Goal: Transaction & Acquisition: Obtain resource

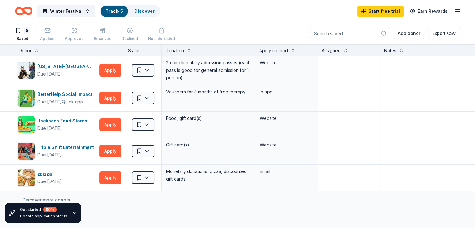
click at [325, 33] on input at bounding box center [350, 33] width 80 height 11
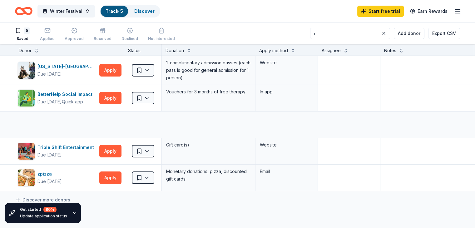
type input "in"
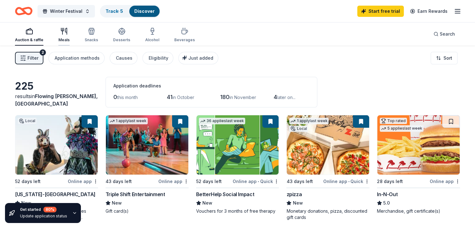
click at [70, 39] on div "Meals" at bounding box center [63, 39] width 11 height 5
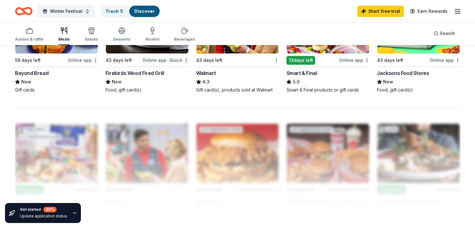
scroll to position [478, 0]
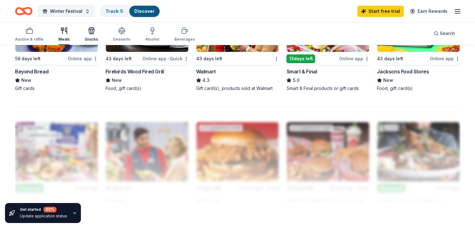
click at [95, 34] on icon "button" at bounding box center [91, 30] width 7 height 7
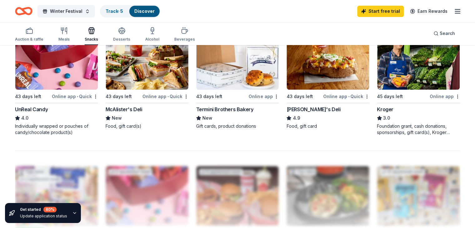
scroll to position [442, 0]
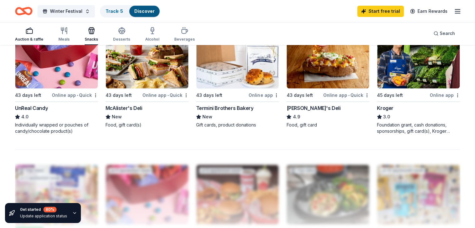
click at [33, 32] on icon "button" at bounding box center [29, 30] width 7 height 7
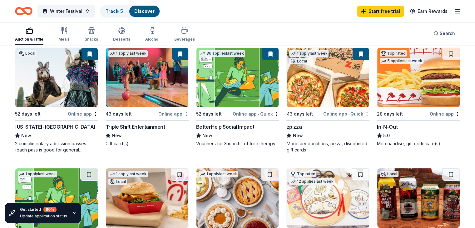
scroll to position [69, 0]
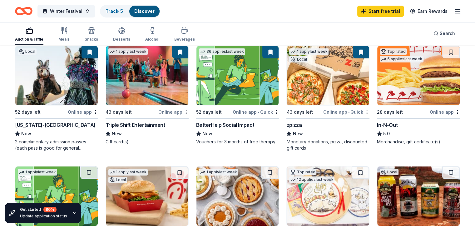
click at [396, 75] on img at bounding box center [418, 75] width 82 height 59
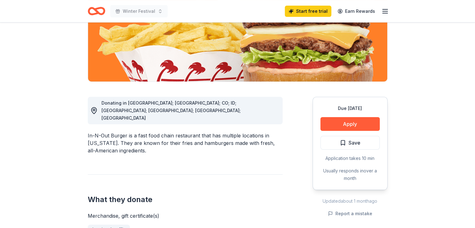
scroll to position [108, 0]
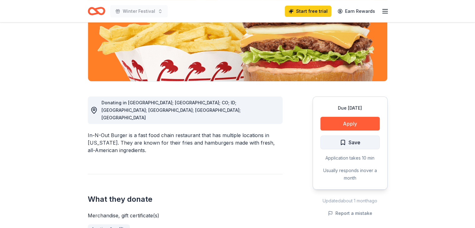
click at [347, 144] on span "Save" at bounding box center [350, 142] width 21 height 8
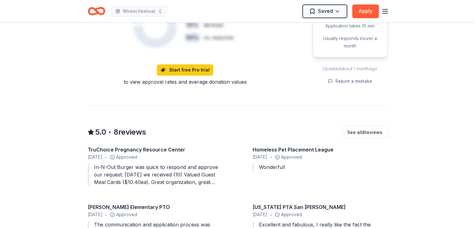
scroll to position [526, 0]
